Goal: Transaction & Acquisition: Purchase product/service

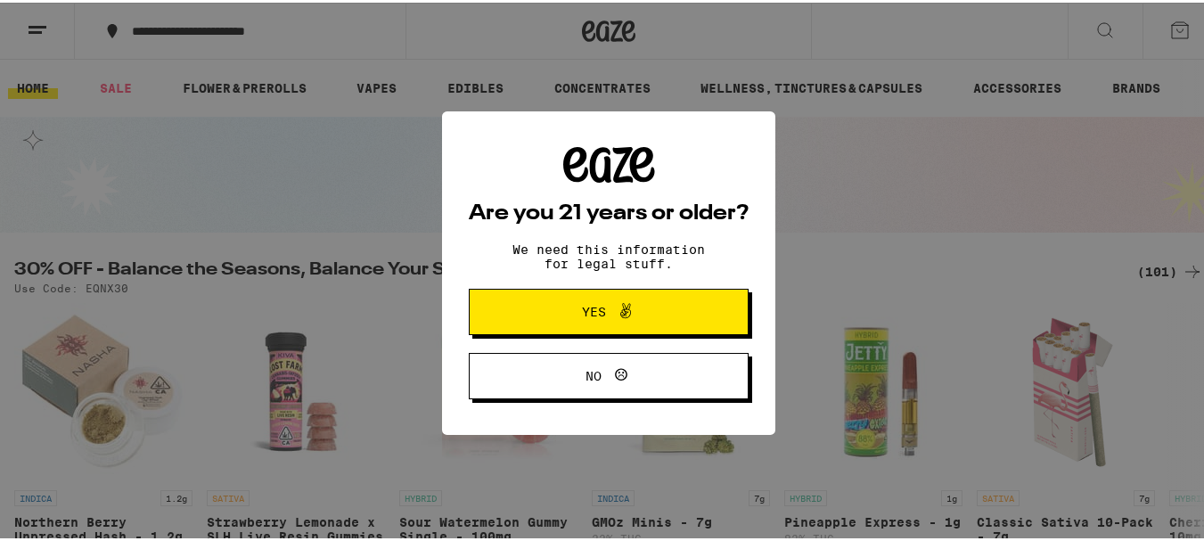
click at [579, 301] on span "Yes" at bounding box center [609, 309] width 136 height 23
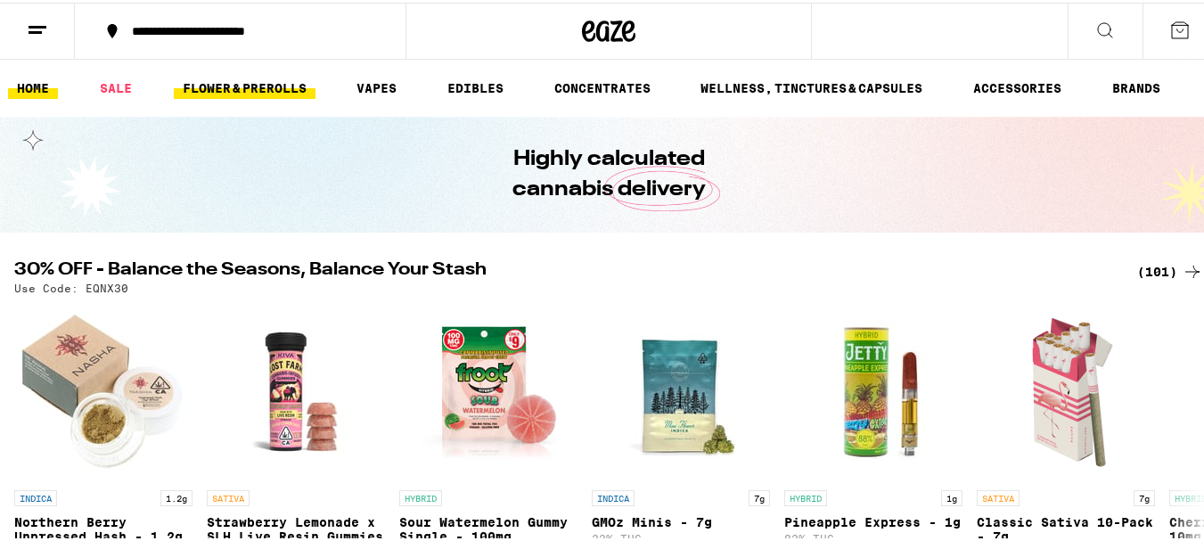
click at [235, 82] on link "FLOWER & PREROLLS" at bounding box center [245, 85] width 142 height 21
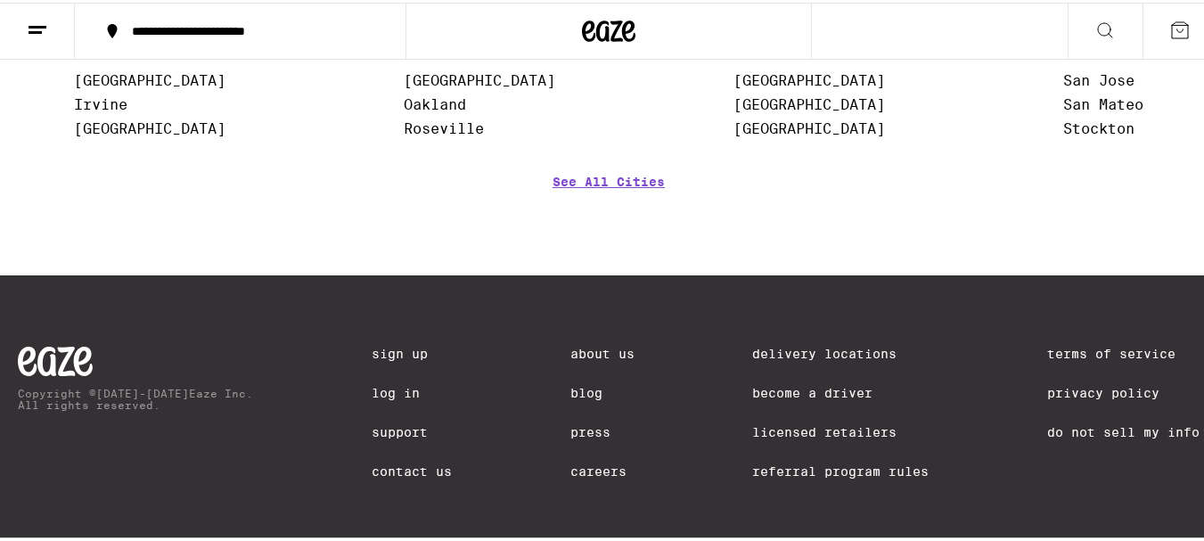
scroll to position [1960, 0]
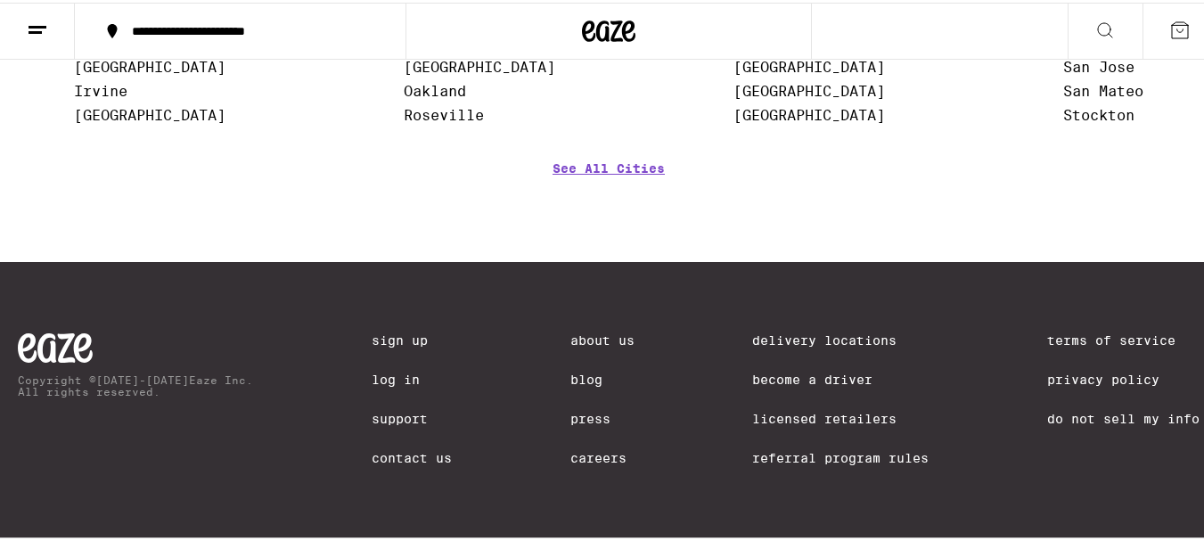
click at [796, 334] on link "Delivery Locations" at bounding box center [840, 338] width 177 height 14
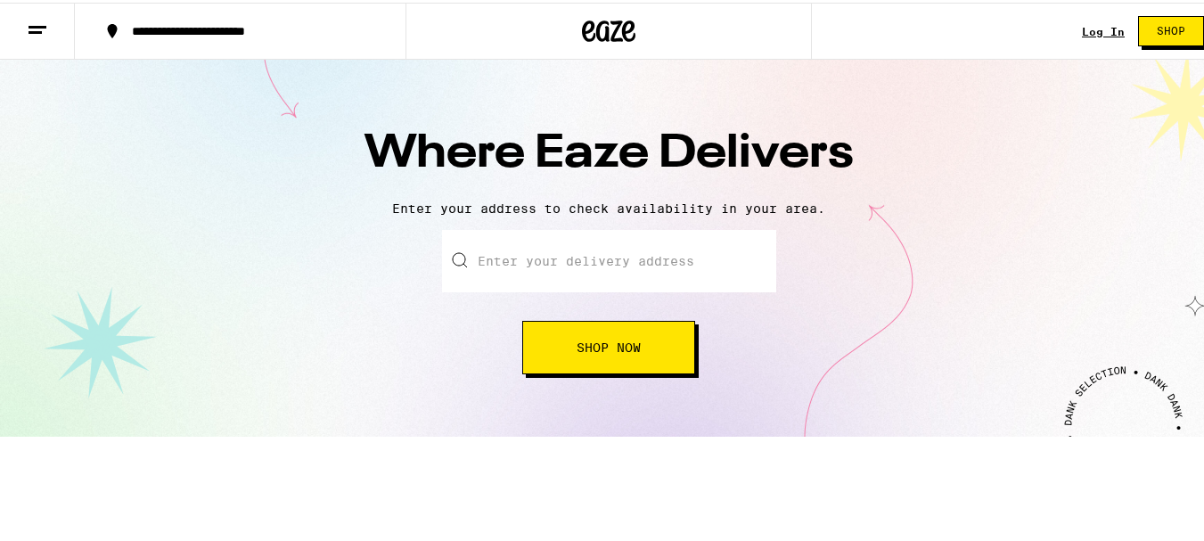
click at [592, 264] on input "text" at bounding box center [609, 258] width 334 height 62
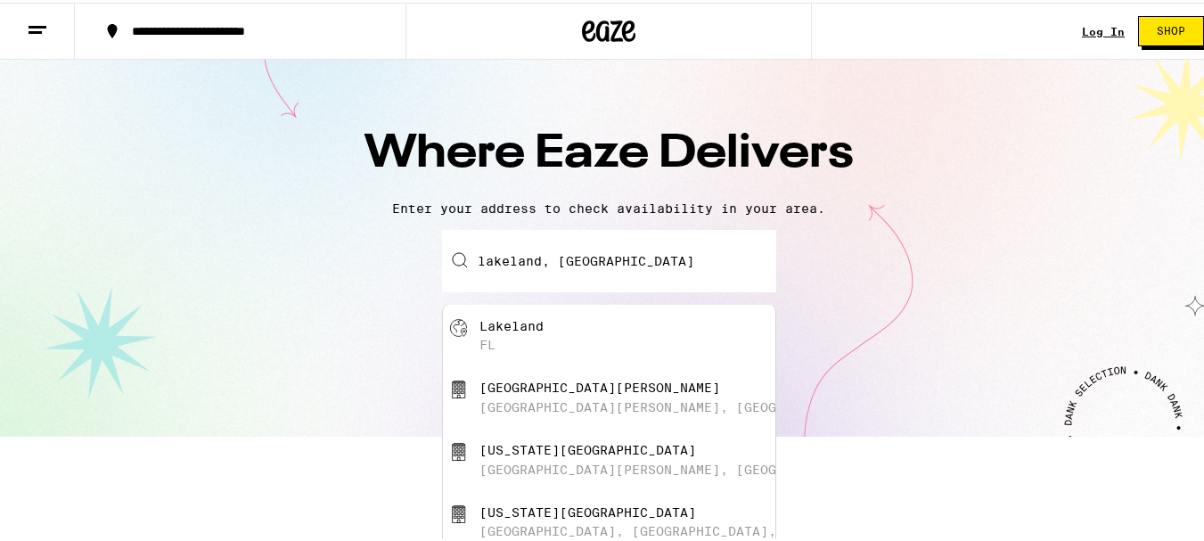
click at [496, 324] on div "Lakeland" at bounding box center [512, 323] width 64 height 14
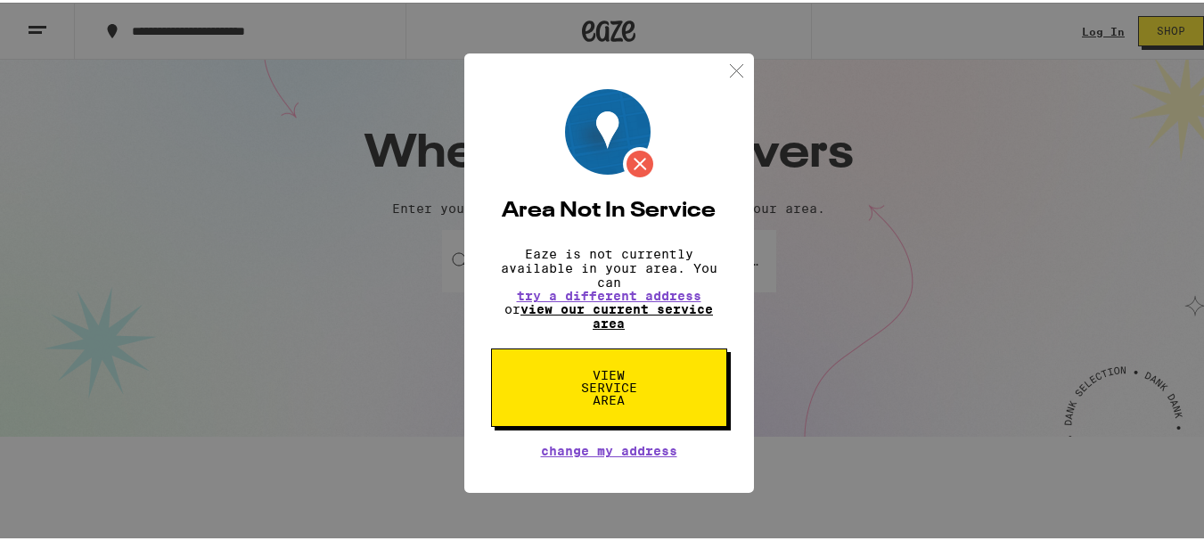
click at [611, 306] on link "view our current service area" at bounding box center [617, 314] width 193 height 29
click at [604, 385] on span "View Service Area" at bounding box center [609, 384] width 92 height 37
click at [609, 305] on link "view our current service area" at bounding box center [617, 314] width 193 height 29
click at [734, 57] on img at bounding box center [737, 68] width 22 height 22
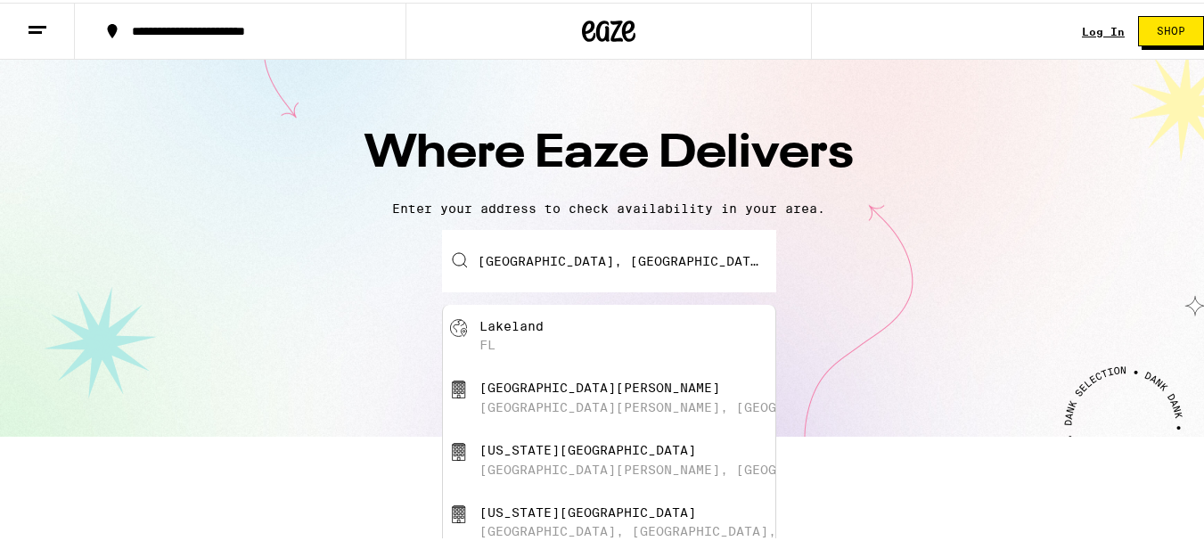
click at [607, 267] on input "[GEOGRAPHIC_DATA], [GEOGRAPHIC_DATA]" at bounding box center [609, 258] width 334 height 62
click at [537, 466] on div "[US_STATE][GEOGRAPHIC_DATA][PERSON_NAME], [GEOGRAPHIC_DATA], [GEOGRAPHIC_DATA]" at bounding box center [639, 457] width 318 height 34
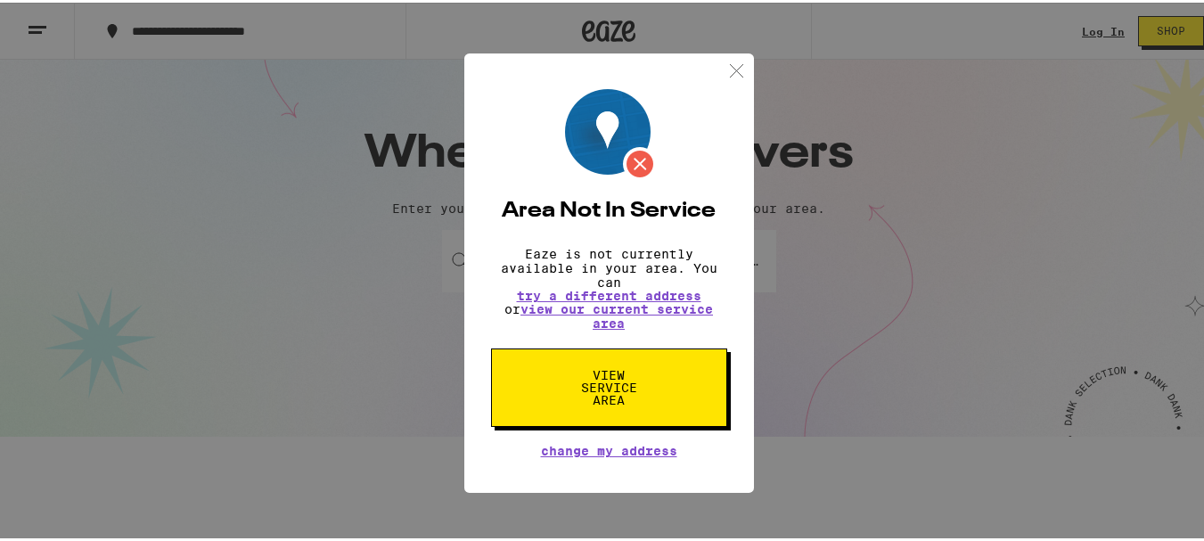
click at [633, 149] on img at bounding box center [611, 132] width 92 height 92
click at [736, 57] on img at bounding box center [737, 68] width 22 height 22
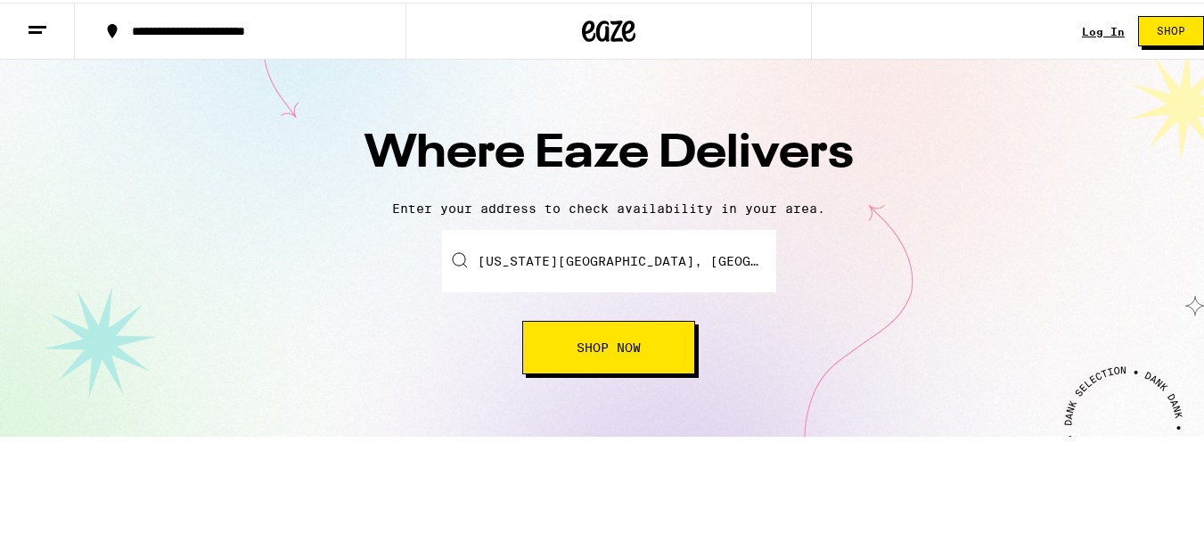
click at [579, 265] on input "[US_STATE][GEOGRAPHIC_DATA], [GEOGRAPHIC_DATA][PERSON_NAME], [GEOGRAPHIC_DATA],…" at bounding box center [609, 258] width 334 height 62
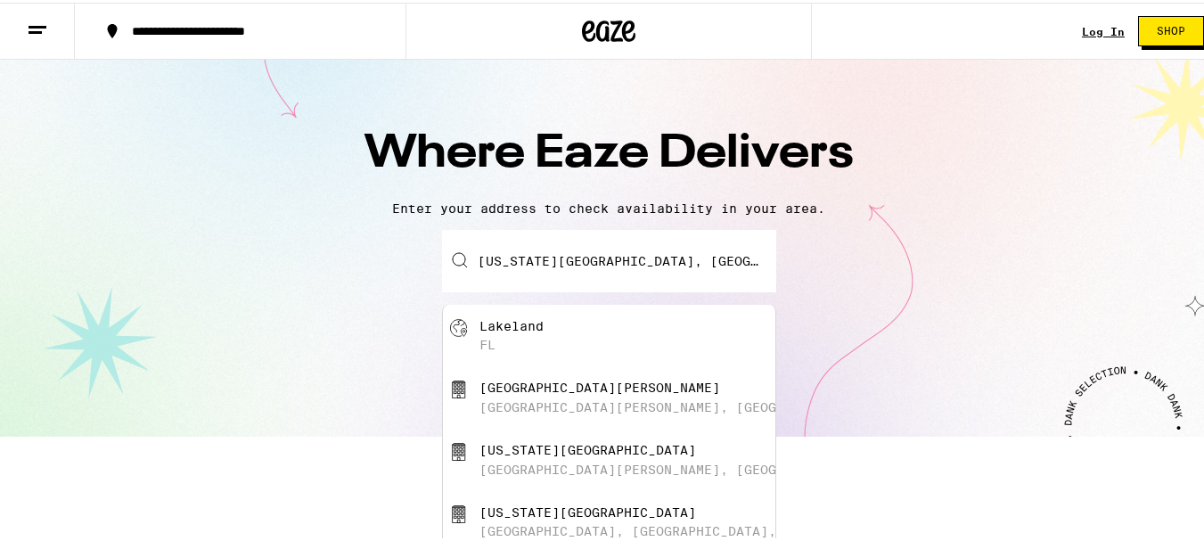
click at [579, 265] on input "[US_STATE][GEOGRAPHIC_DATA], [GEOGRAPHIC_DATA][PERSON_NAME], [GEOGRAPHIC_DATA],…" at bounding box center [609, 258] width 334 height 62
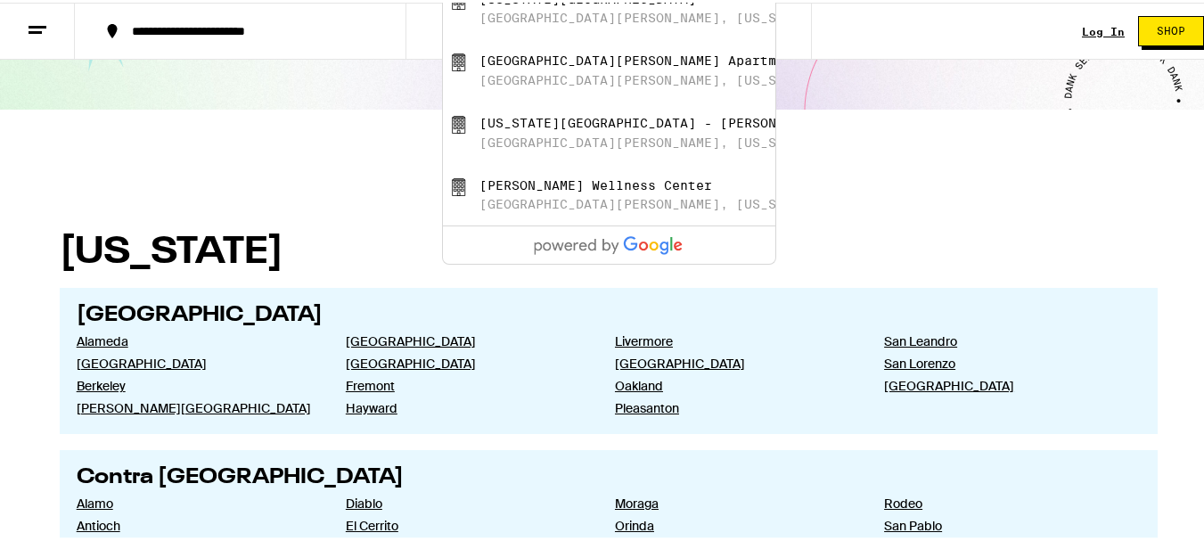
scroll to position [374, 0]
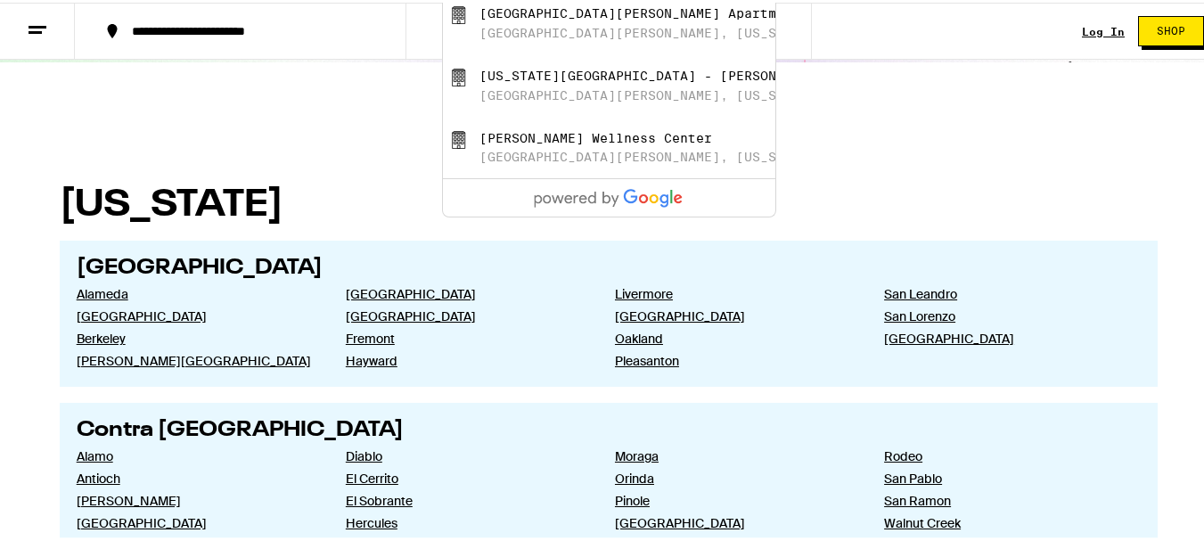
click at [588, 143] on div "[PERSON_NAME] Wellness Center" at bounding box center [596, 135] width 233 height 14
type input "[PERSON_NAME][GEOGRAPHIC_DATA], [GEOGRAPHIC_DATA][PERSON_NAME], [US_STATE]"
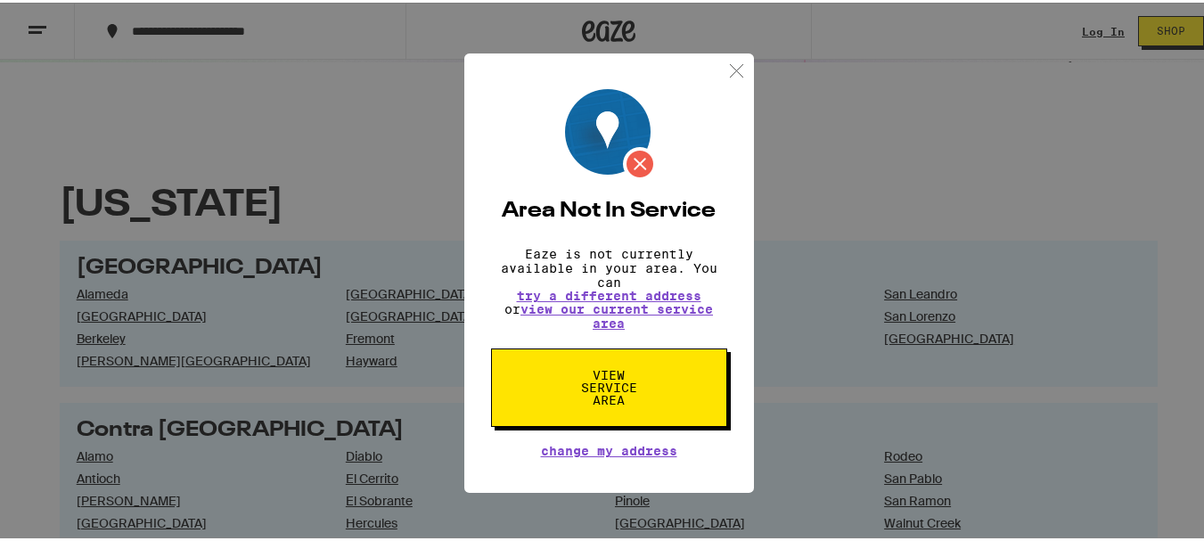
click at [726, 62] on img at bounding box center [737, 68] width 22 height 22
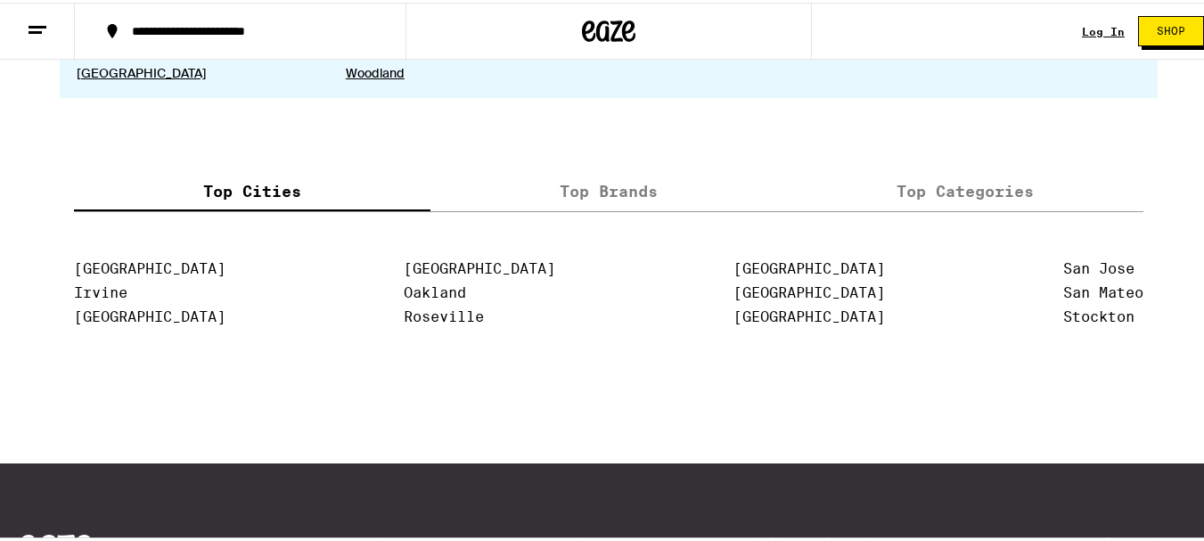
scroll to position [3717, 0]
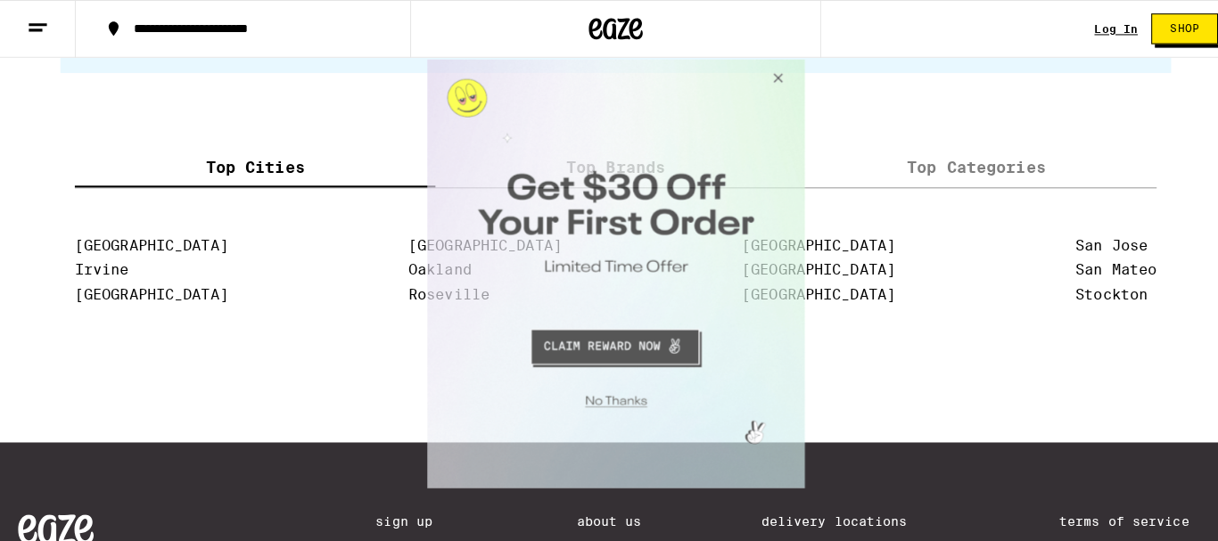
click at [775, 78] on button "Close Modal" at bounding box center [770, 80] width 48 height 43
